Goal: Transaction & Acquisition: Purchase product/service

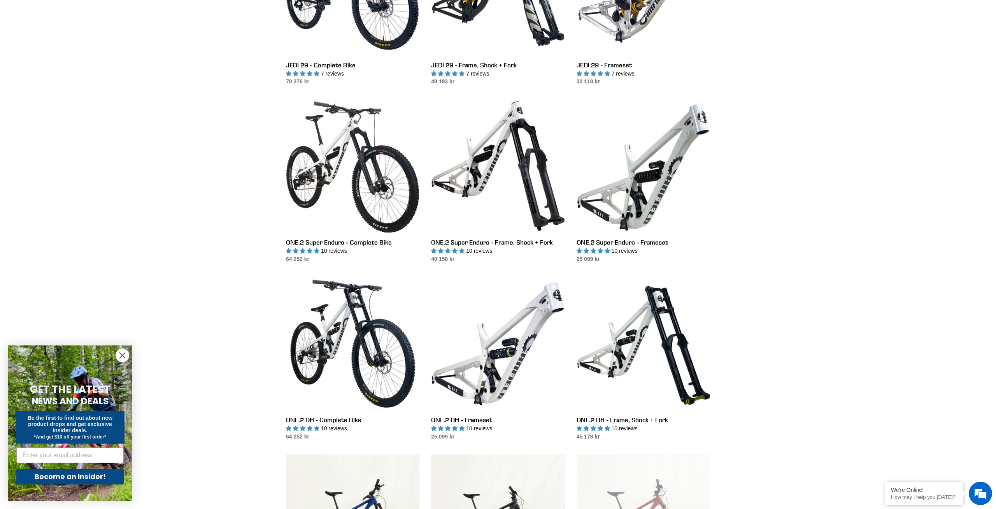
scroll to position [1032, 0]
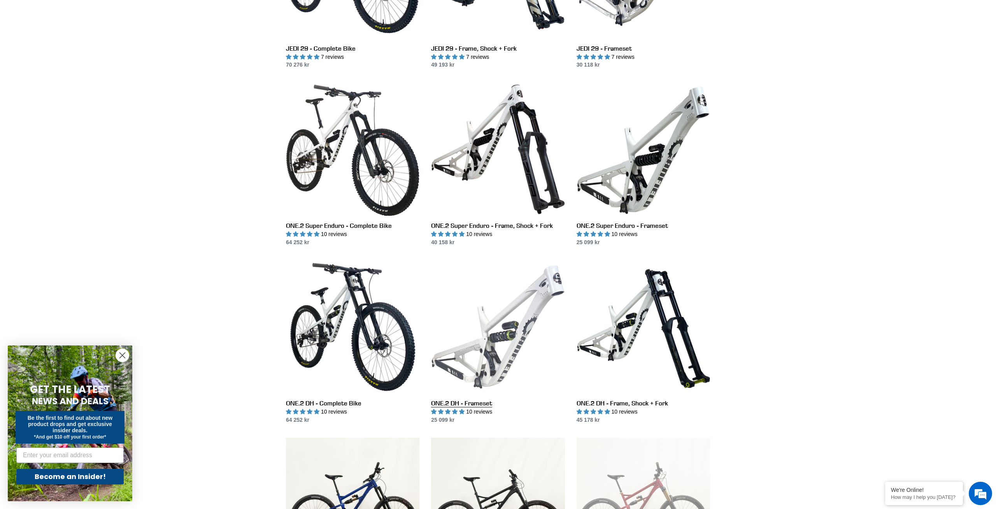
click at [478, 404] on link "ONE.2 DH - Frameset" at bounding box center [497, 342] width 133 height 164
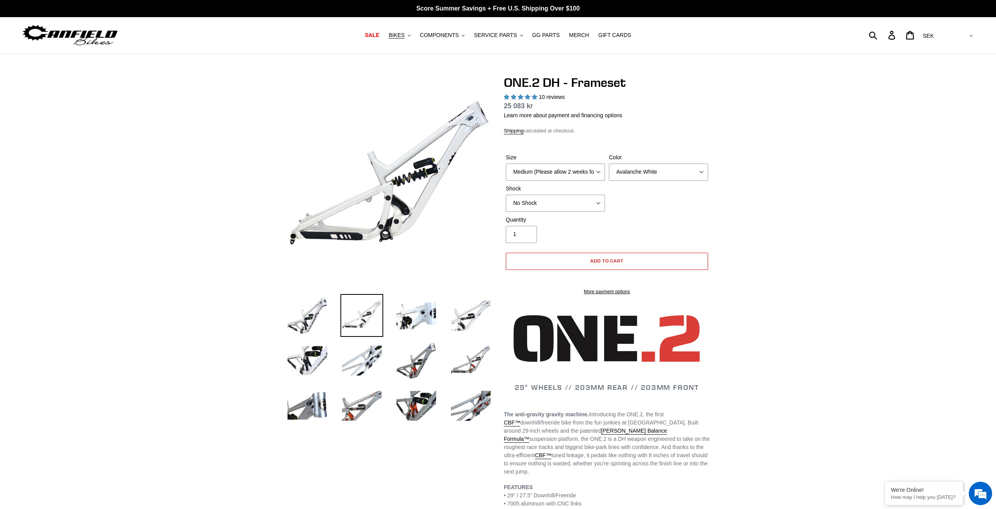
select select "highest-rating"
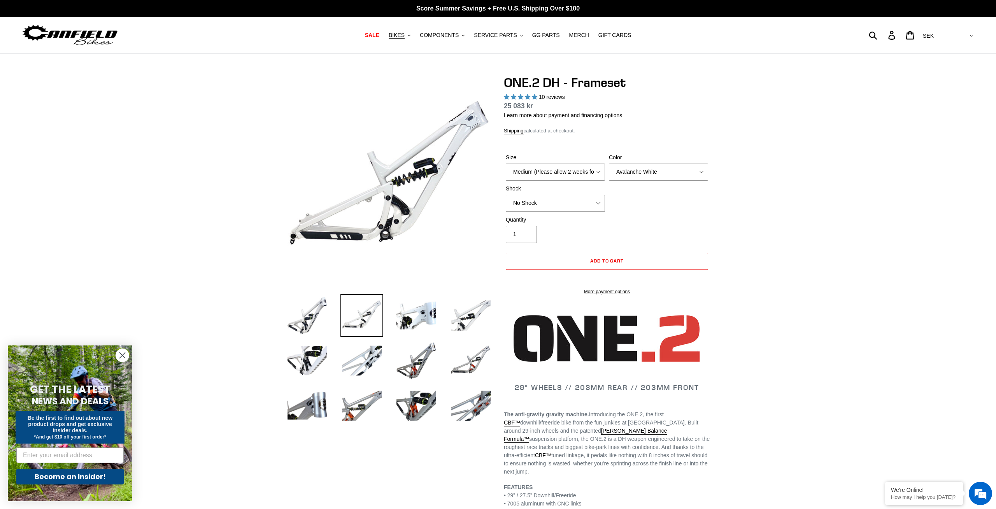
click at [506, 195] on select "No Shock Fox DHX2 Coil RockShox Vivid Coil EXT Storia LOK V3 (Custom Order)" at bounding box center [555, 203] width 99 height 17
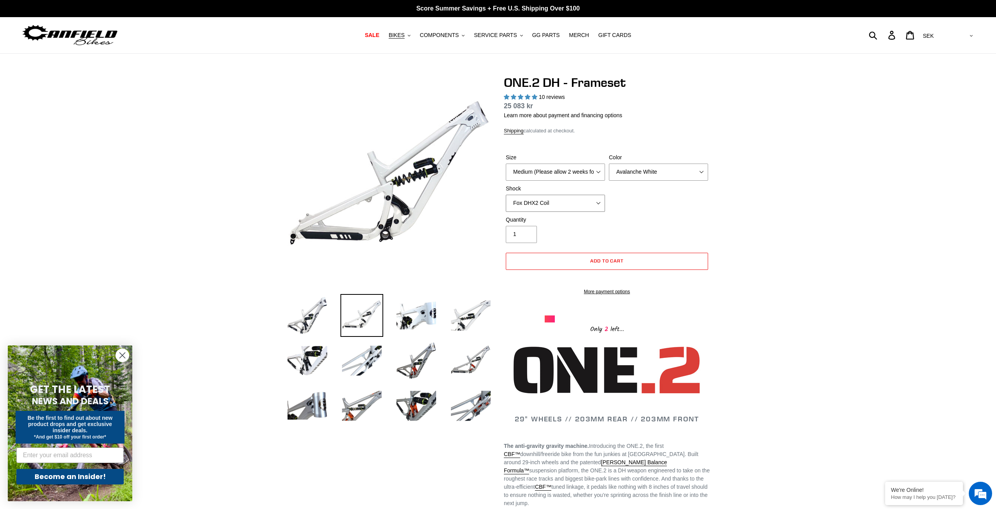
click option "Fox DHX2 Coil" at bounding box center [0, 0] width 0 height 0
click at [506, 195] on select "No Shock Fox DHX2 Coil RockShox Vivid Coil EXT Storia LOK V3 (Custom Order)" at bounding box center [555, 203] width 99 height 17
click option "RockShox Vivid Coil" at bounding box center [0, 0] width 0 height 0
click at [506, 195] on select "No Shock Fox DHX2 Coil RockShox Vivid Coil EXT Storia LOK V3 (Custom Order)" at bounding box center [555, 203] width 99 height 17
select select "No Shock"
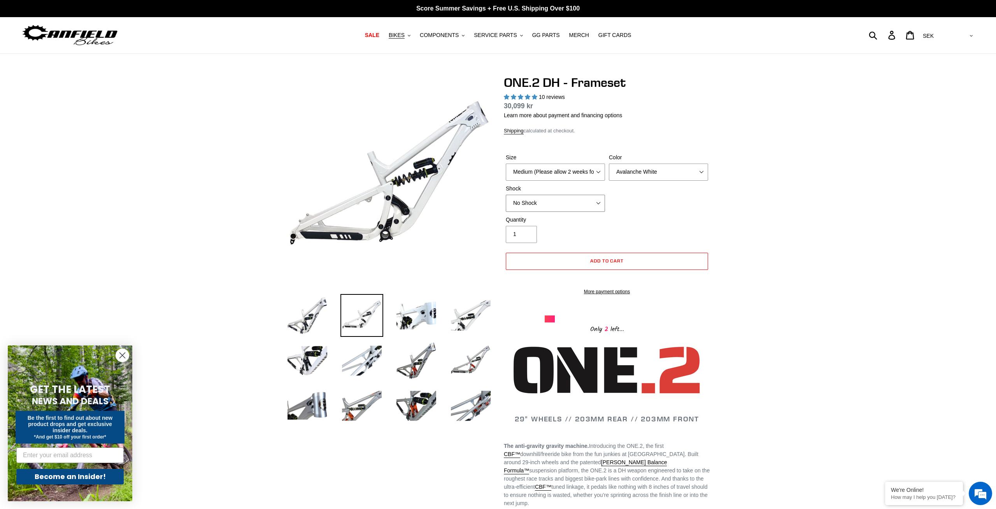
click option "No Shock" at bounding box center [0, 0] width 0 height 0
click at [406, 365] on img at bounding box center [416, 360] width 43 height 43
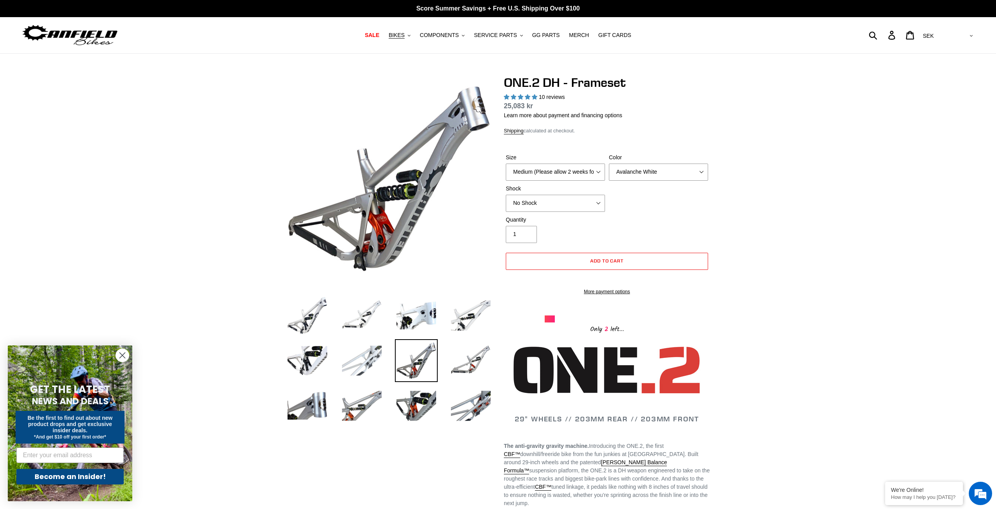
click at [372, 362] on img at bounding box center [362, 360] width 43 height 43
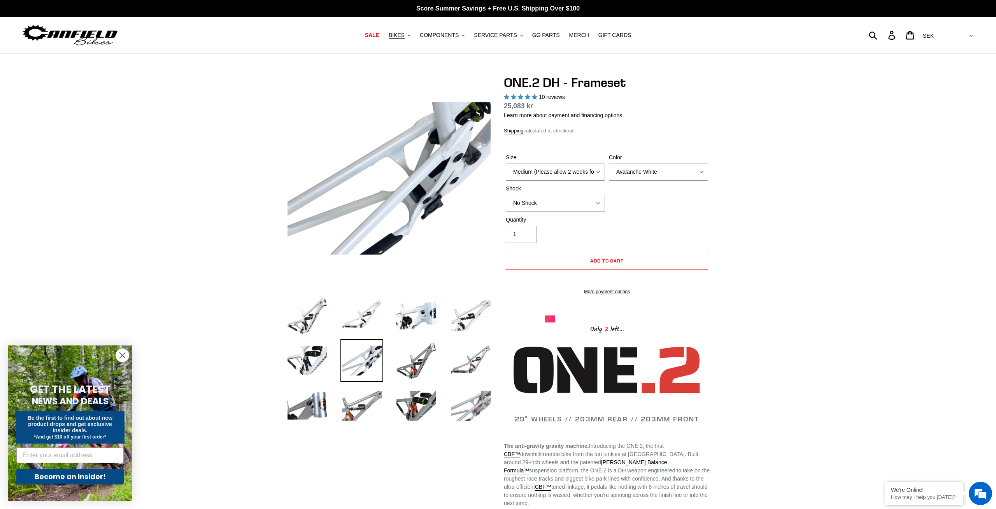
click at [471, 402] on img at bounding box center [471, 405] width 43 height 43
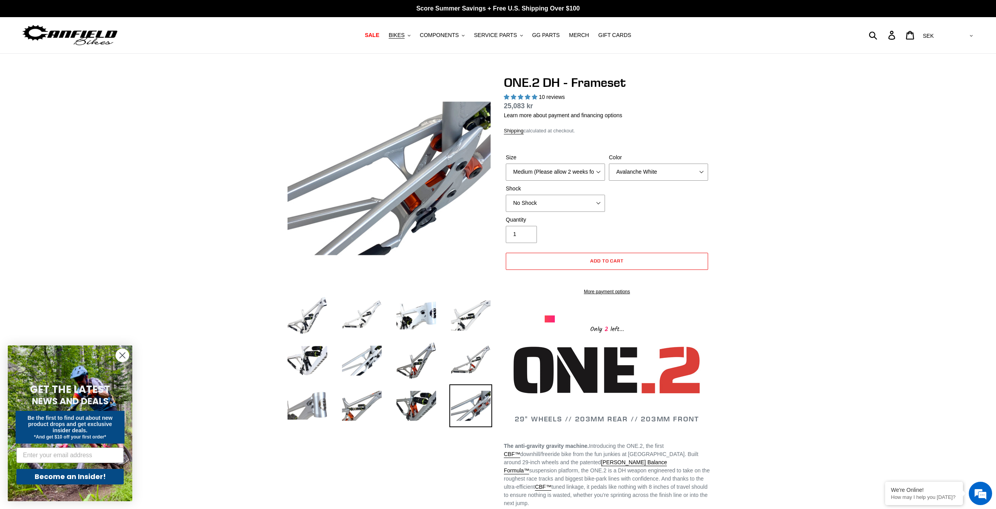
click at [327, 401] on img at bounding box center [307, 405] width 43 height 43
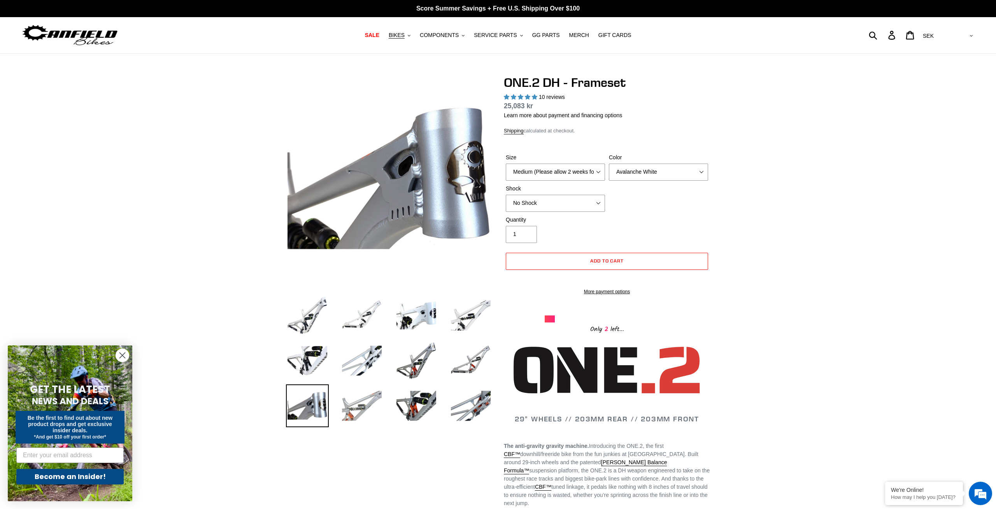
click at [360, 395] on img at bounding box center [362, 405] width 43 height 43
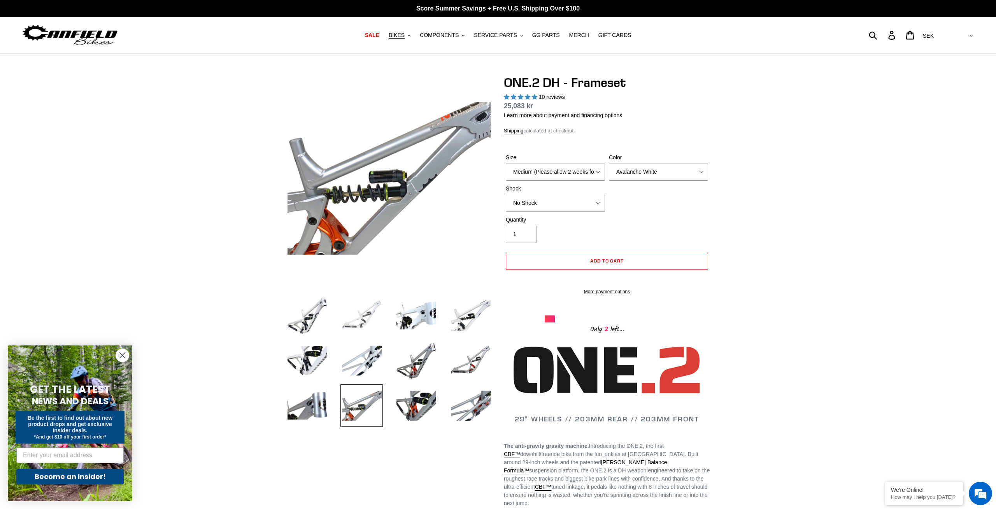
click at [381, 316] on img at bounding box center [362, 315] width 43 height 43
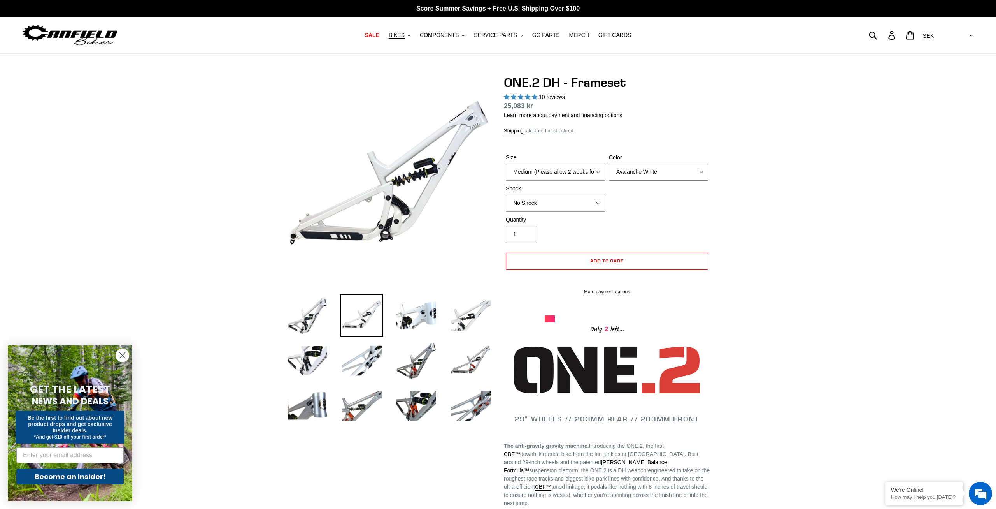
click at [609, 163] on select "Avalanche White Bentonite Grey" at bounding box center [658, 171] width 99 height 17
click at [676, 165] on select "Avalanche White Bentonite Grey" at bounding box center [658, 171] width 99 height 17
